Goal: Book appointment/travel/reservation

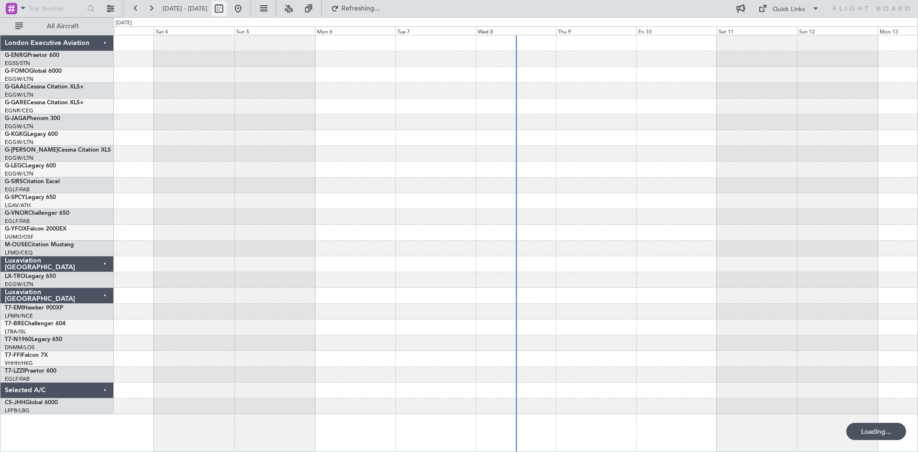
click at [227, 11] on button at bounding box center [218, 8] width 15 height 15
select select "10"
select select "2025"
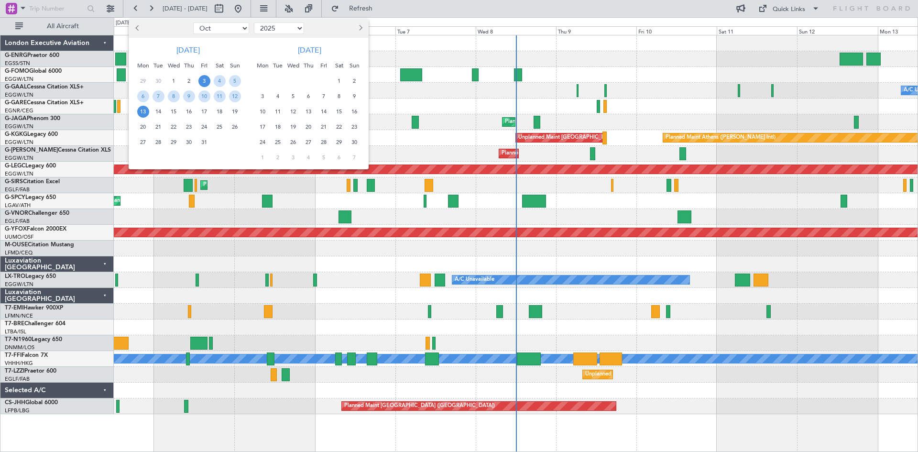
click at [137, 27] on span "Previous month" at bounding box center [138, 28] width 6 height 6
select select "7"
click at [154, 82] on span "1" at bounding box center [159, 81] width 12 height 12
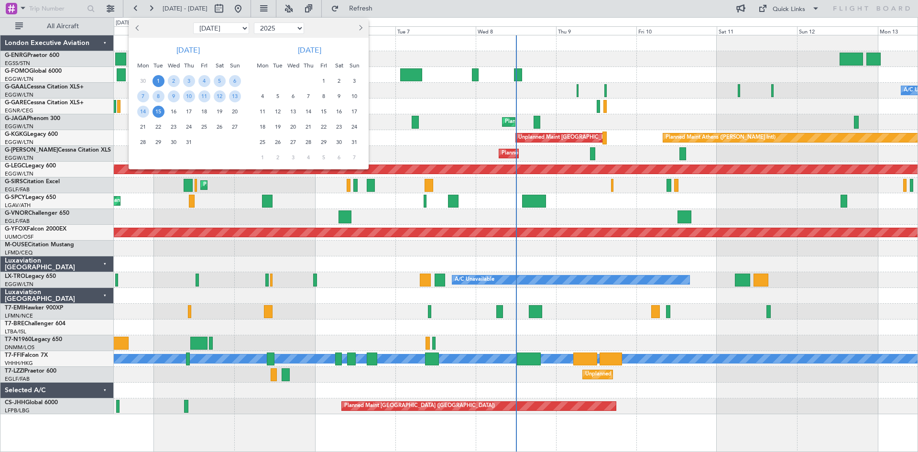
click at [159, 111] on span "15" at bounding box center [159, 112] width 12 height 12
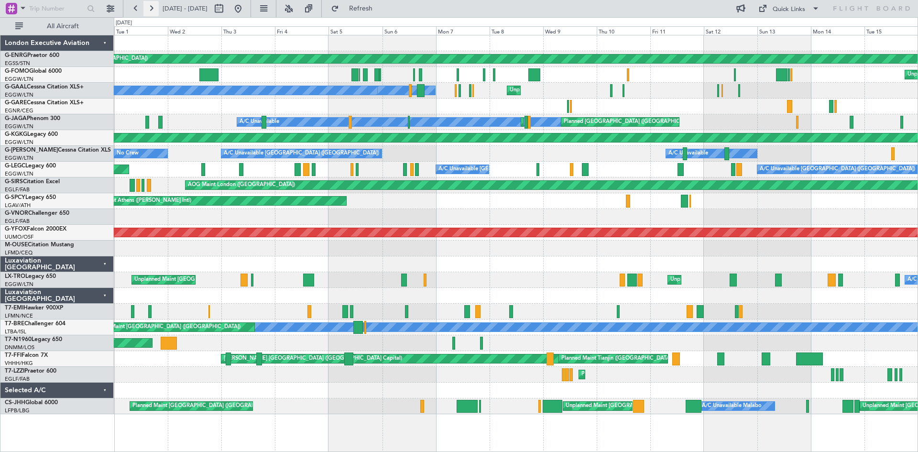
click at [151, 7] on button at bounding box center [150, 8] width 15 height 15
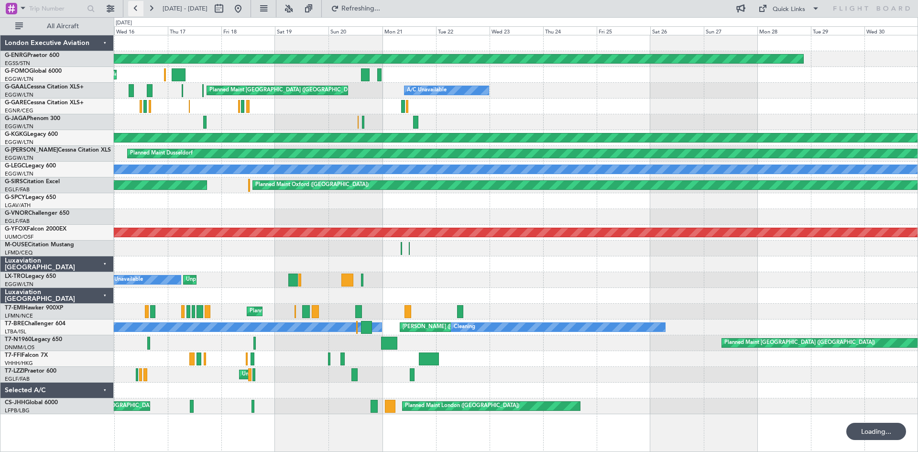
click at [134, 9] on button at bounding box center [135, 8] width 15 height 15
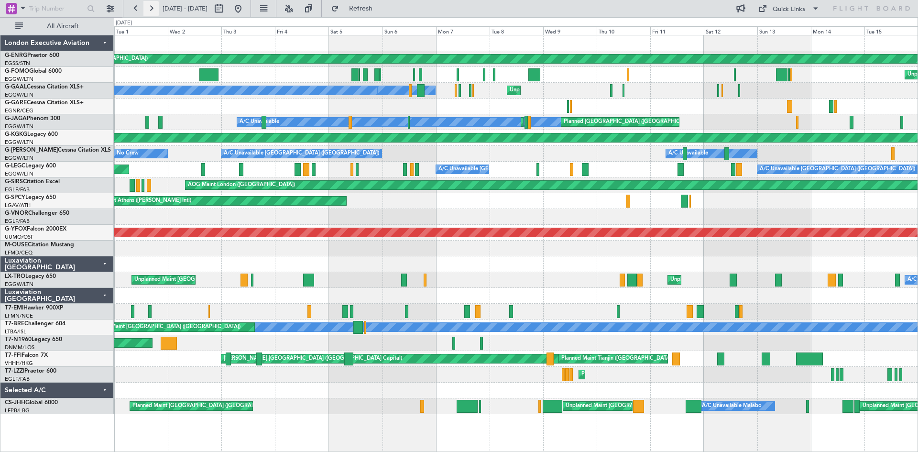
click at [152, 11] on button at bounding box center [150, 8] width 15 height 15
